Goal: Register for event/course

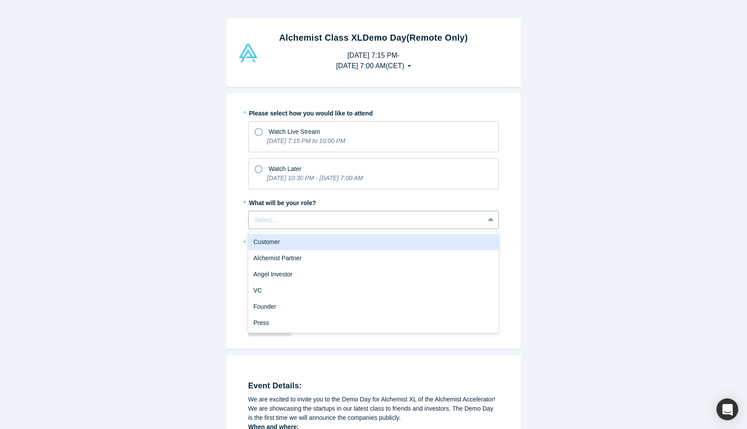
click at [271, 216] on div at bounding box center [366, 220] width 223 height 11
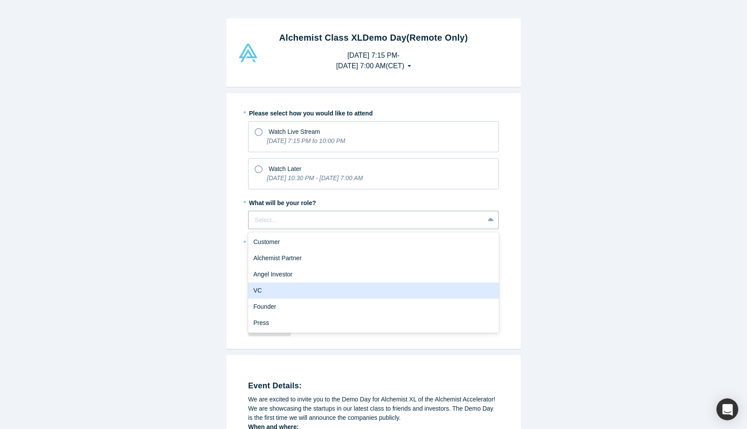
click at [304, 288] on div "VC" at bounding box center [373, 290] width 251 height 16
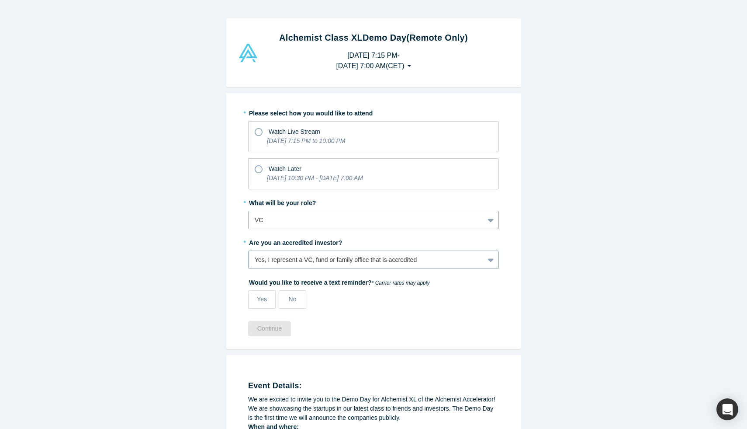
click at [292, 259] on div "Yes, I represent a VC, fund or family office that is accredited" at bounding box center [366, 259] width 223 height 9
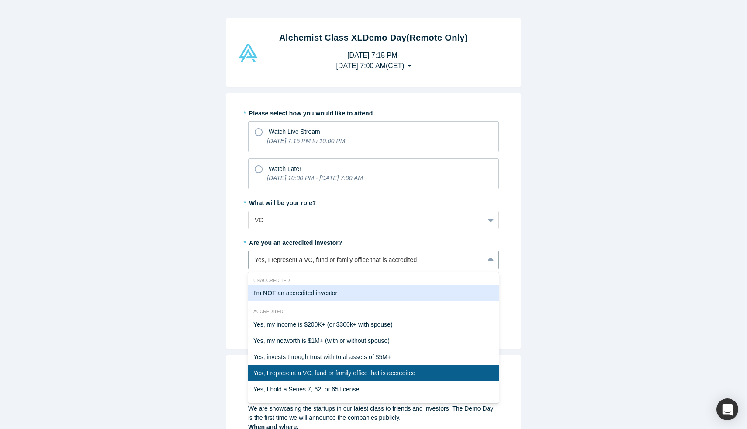
scroll to position [16, 0]
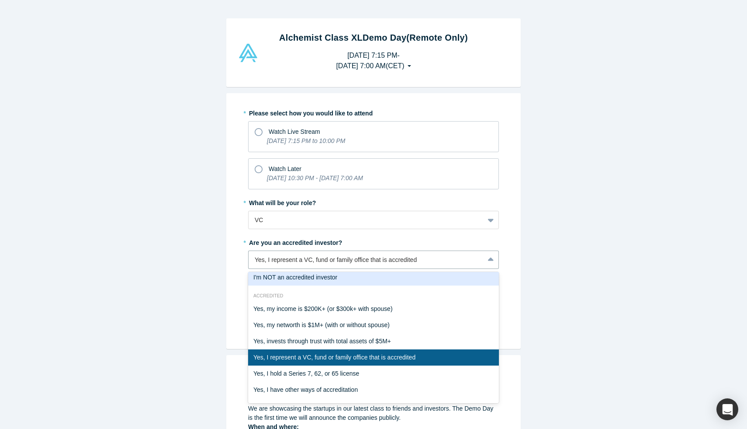
click at [587, 215] on div "Alchemist Class XL Demo Day (Remote Only) [DATE] 7:15 PM - [DATE] 7:00 AM ( CET…" at bounding box center [373, 214] width 747 height 429
